Goal: Contribute content: Add original content to the website for others to see

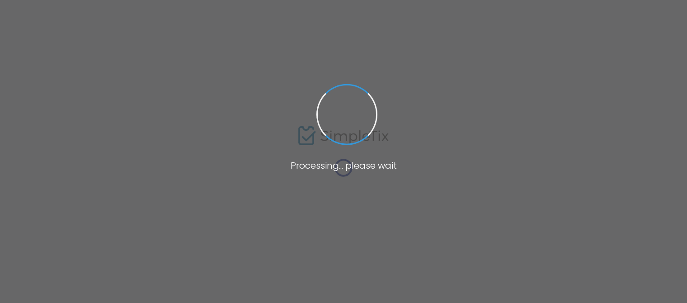
scroll to position [259, 0]
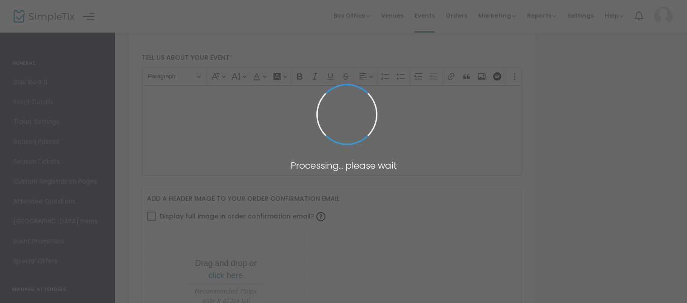
type input "PWSA Presents: PWU Live Debut Event"
type textarea "🎟️ The Debut Show at Pro Wrestling Star Academy 🎟️History. Legacy. The Future B…"
checkbox input "true"
type input "[EMAIL_ADDRESS][DOMAIN_NAME]"
type input "6.620 %"
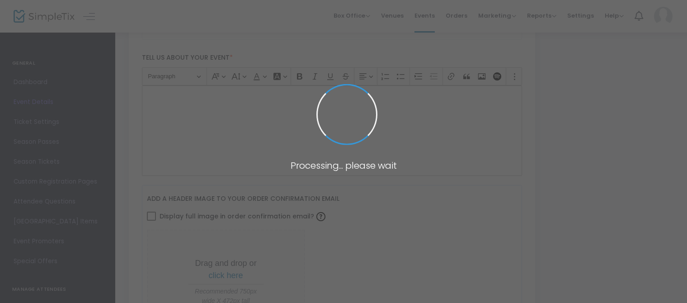
type input "Buy Tickets"
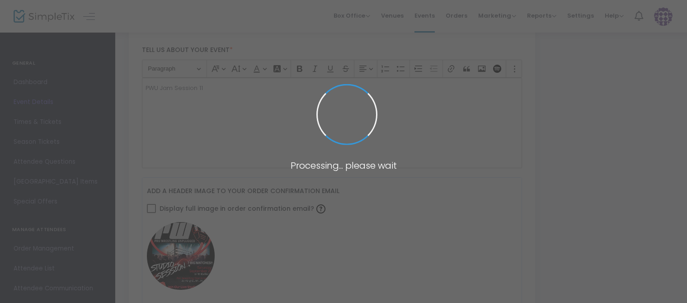
type input "School Events"
type input "Pro Wrestling Star Academy"
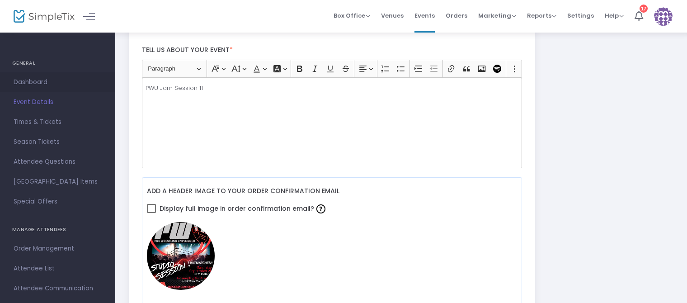
click at [38, 81] on span "Dashboard" at bounding box center [58, 82] width 88 height 12
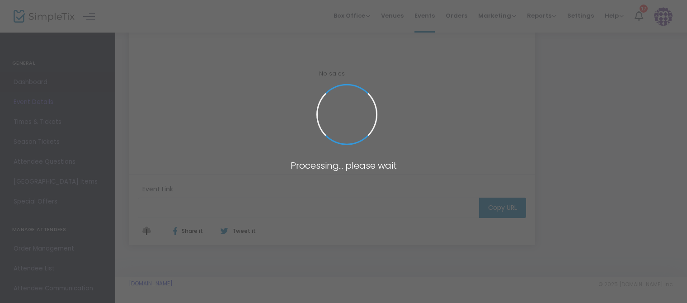
type input "[URL][DOMAIN_NAME]"
